Goal: Task Accomplishment & Management: Manage account settings

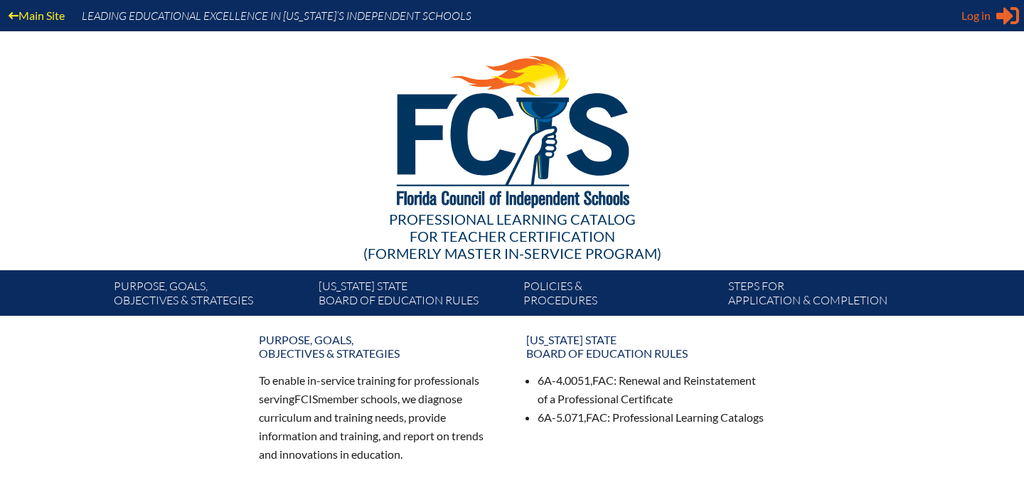
type input "Aibanez@stjohnseagles.org"
click at [991, 9] on div "Log in Close Sign in or register" at bounding box center [991, 15] width 58 height 23
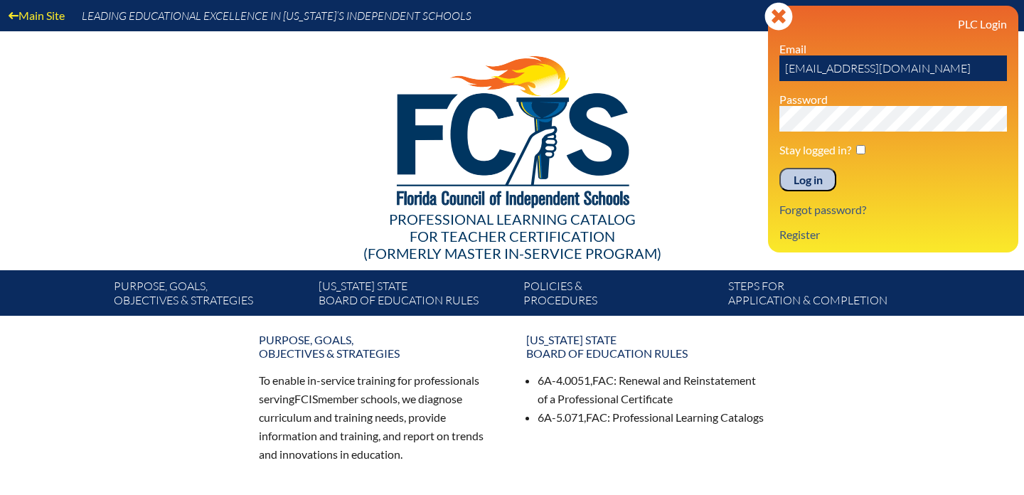
click at [802, 188] on input "Log in" at bounding box center [808, 180] width 57 height 24
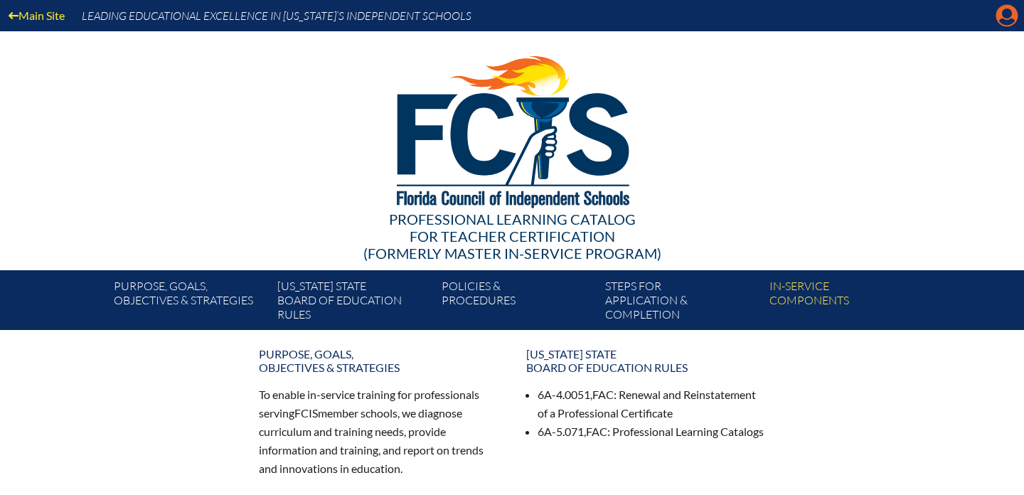
click at [1011, 15] on icon "Manage account" at bounding box center [1007, 15] width 23 height 23
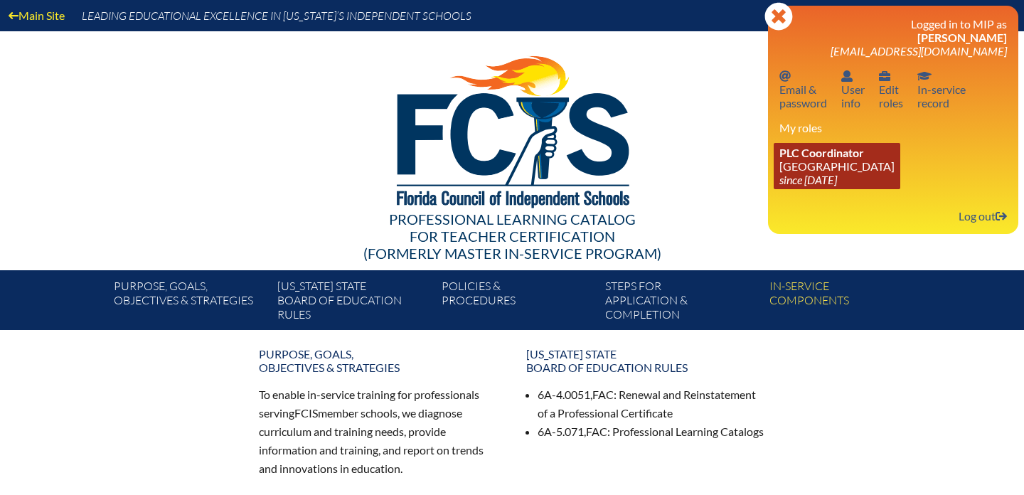
click at [837, 177] on icon "since [DATE]" at bounding box center [809, 180] width 58 height 14
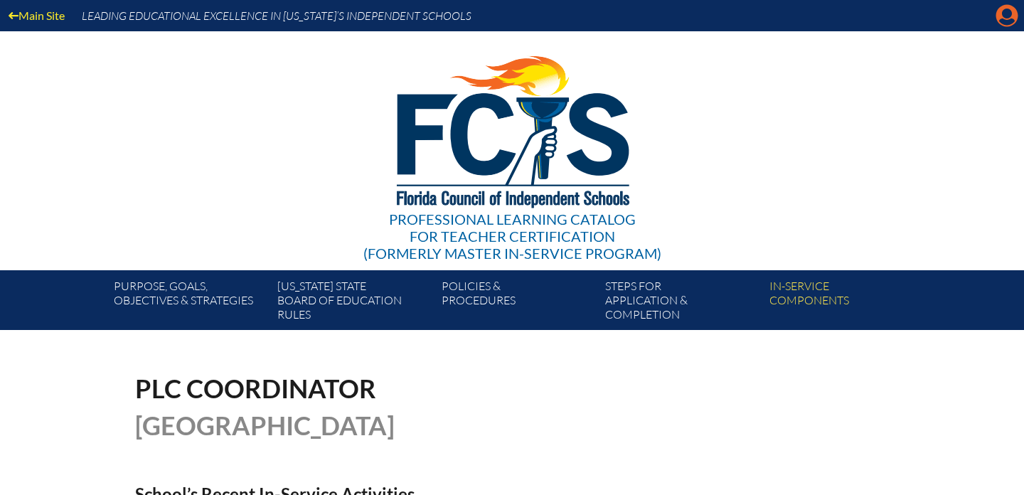
click at [996, 18] on icon at bounding box center [1007, 16] width 22 height 22
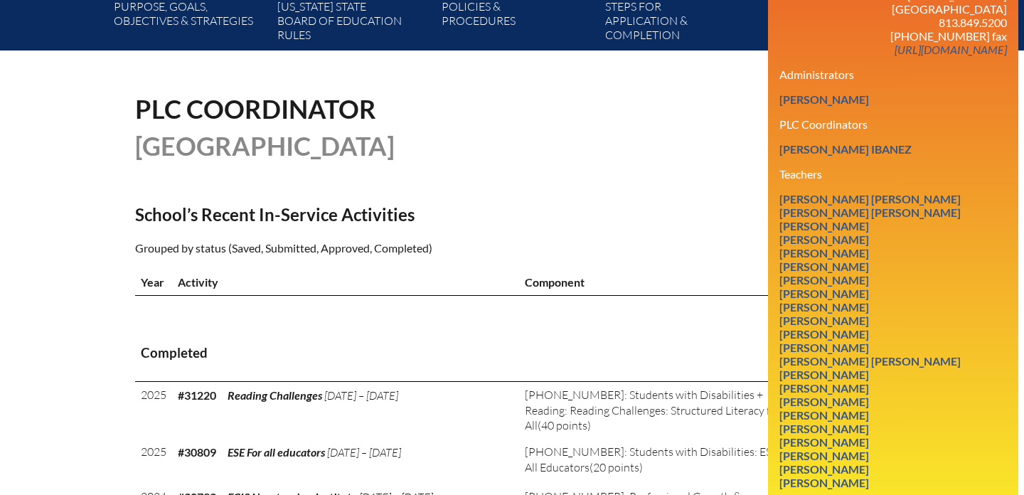
scroll to position [281, 0]
